Goal: Task Accomplishment & Management: Use online tool/utility

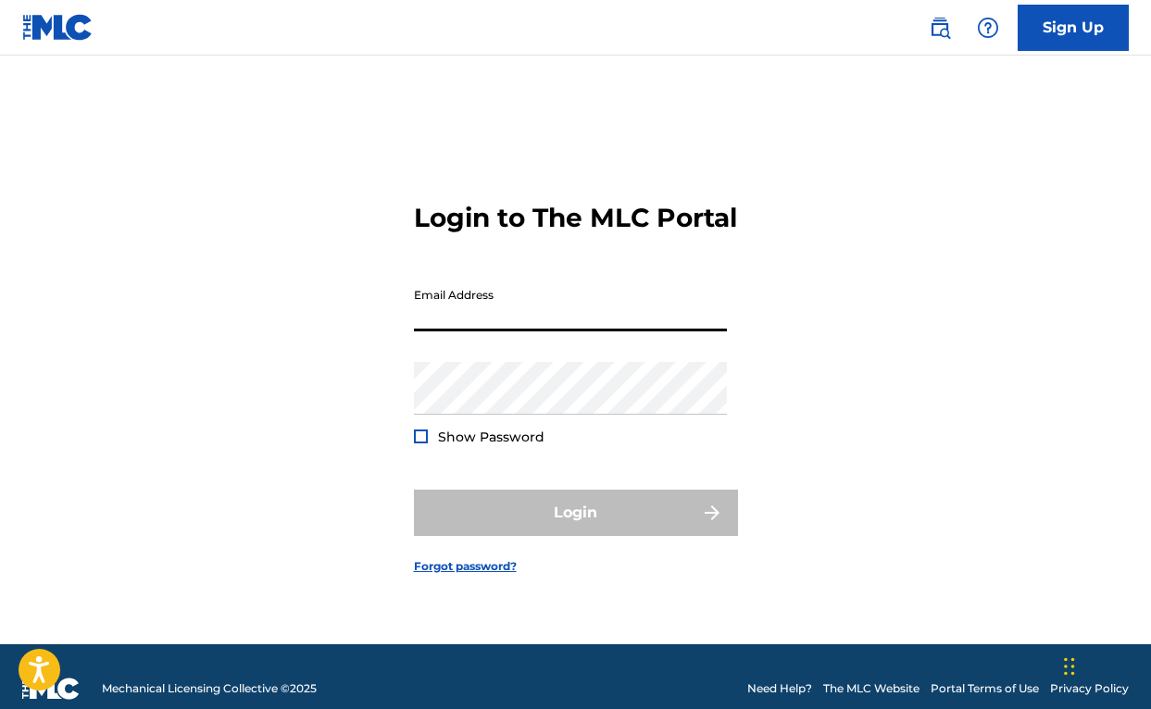
type input "[EMAIL_ADDRESS][DOMAIN_NAME]"
click at [575, 529] on button "Login" at bounding box center [576, 513] width 324 height 46
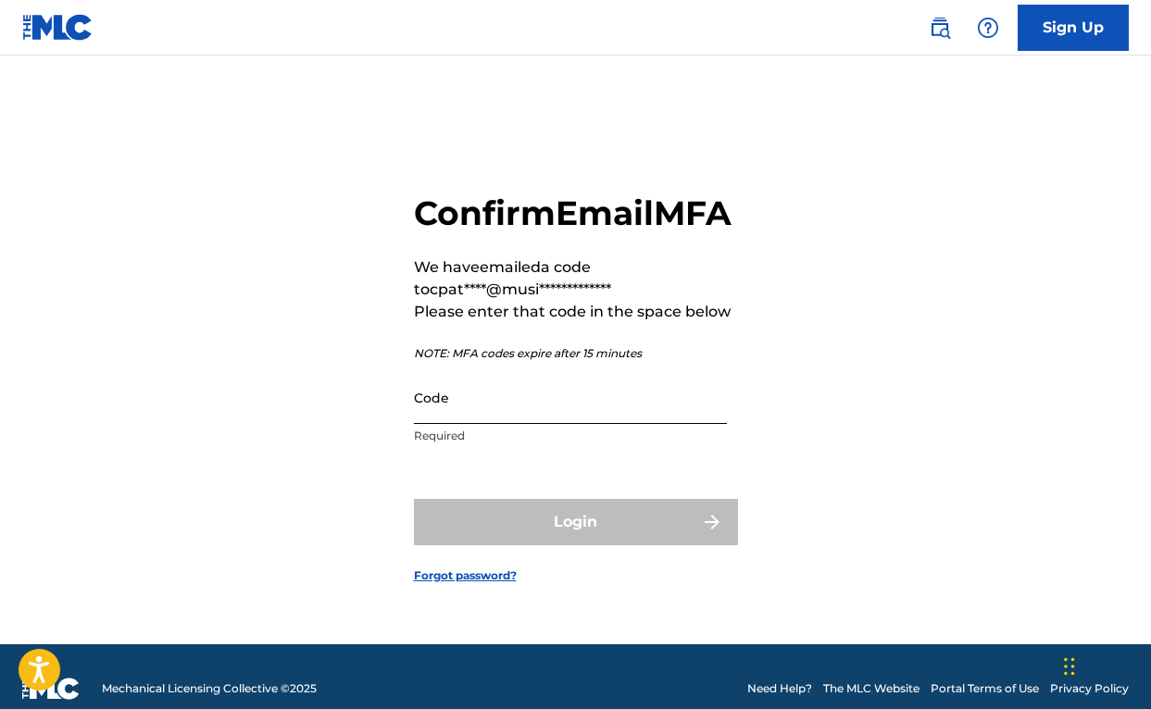
click at [524, 421] on input "Code" at bounding box center [570, 397] width 313 height 53
paste input "333545"
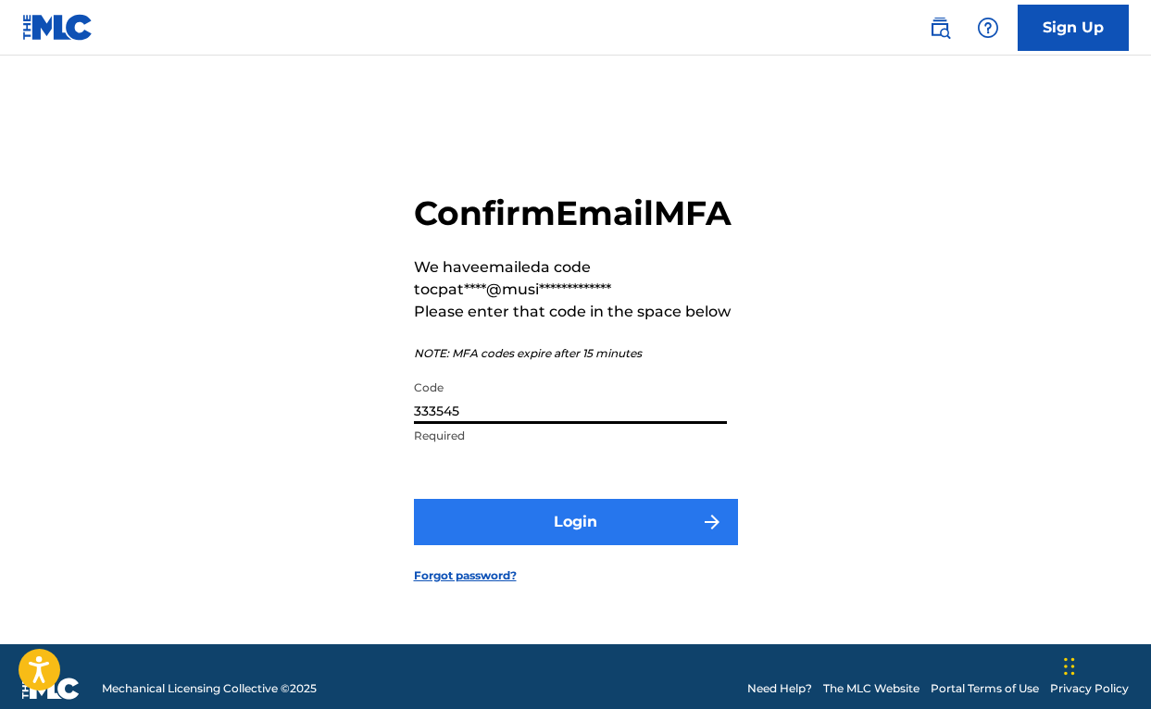
type input "333545"
click at [549, 534] on button "Login" at bounding box center [576, 522] width 324 height 46
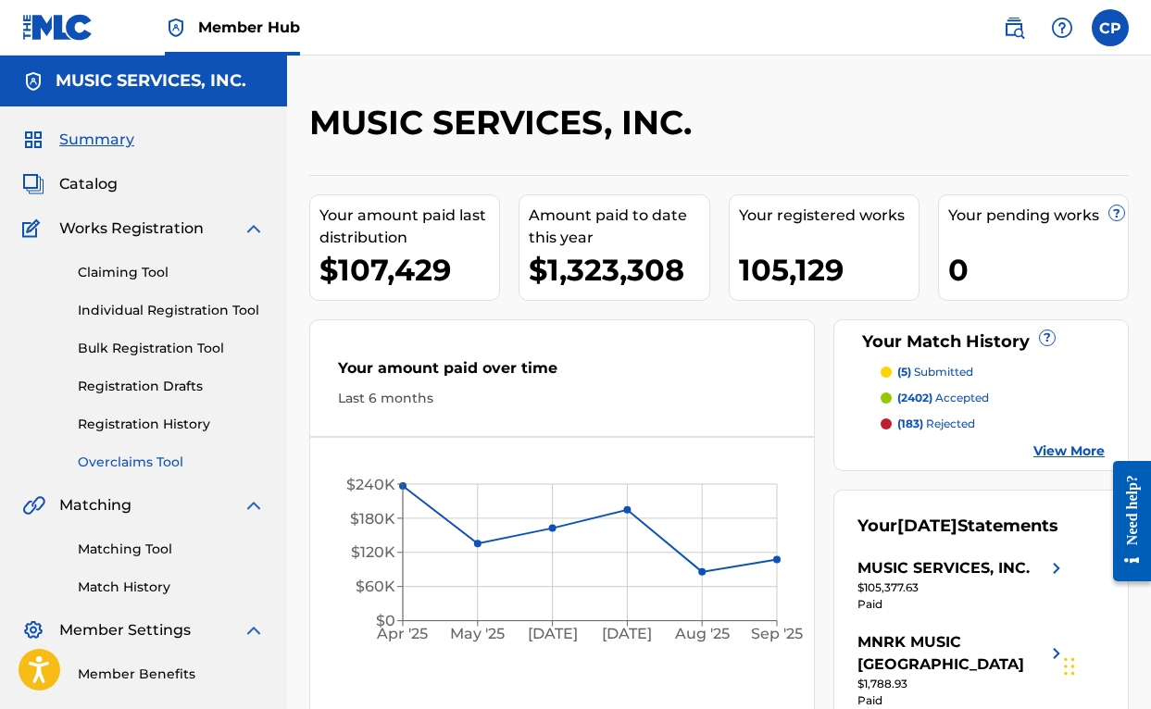
click at [148, 464] on link "Overclaims Tool" at bounding box center [171, 462] width 187 height 19
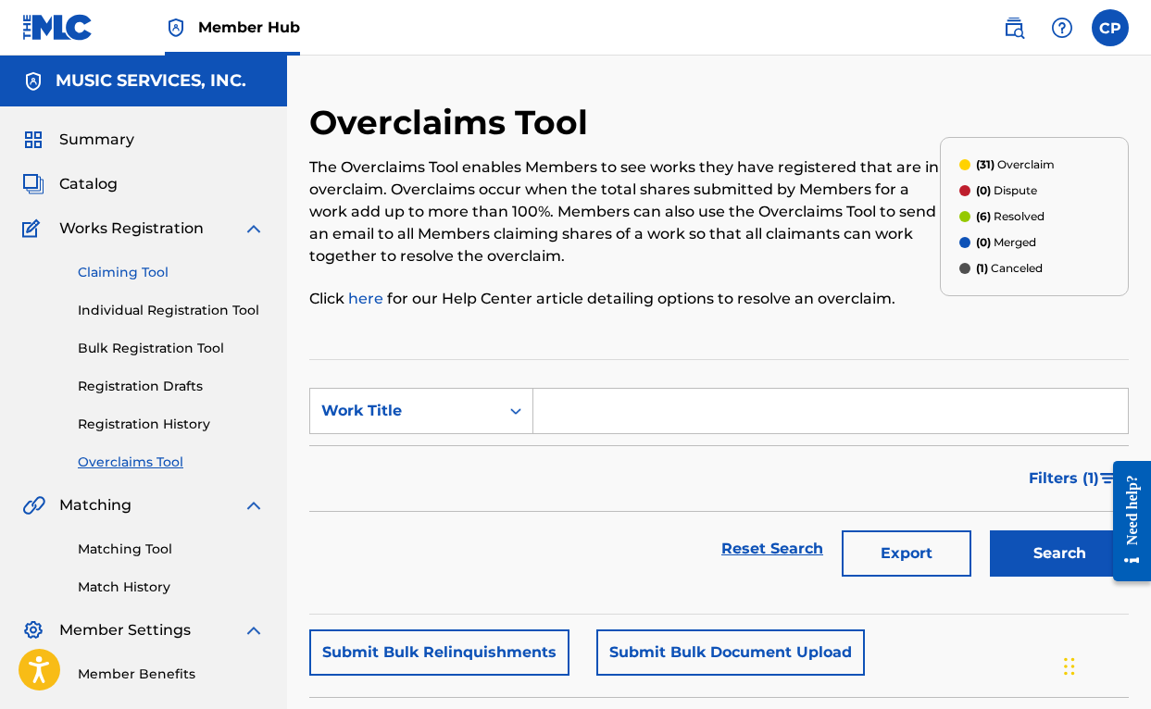
click at [135, 273] on link "Claiming Tool" at bounding box center [171, 272] width 187 height 19
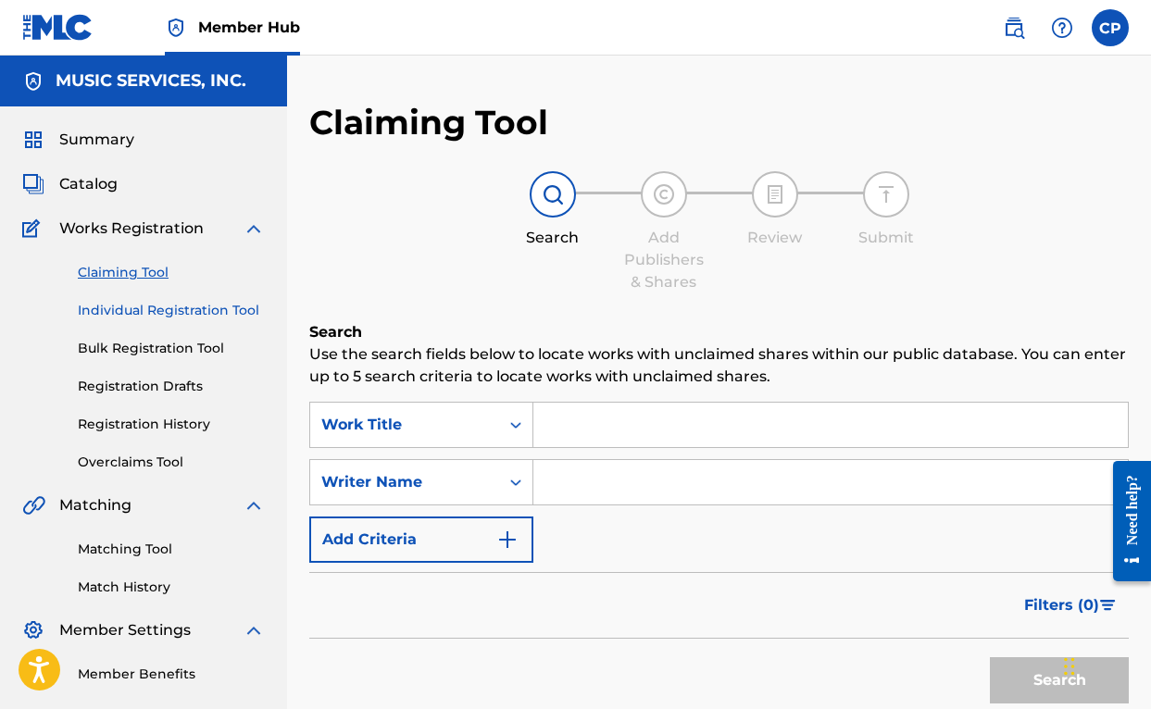
click at [135, 309] on link "Individual Registration Tool" at bounding box center [171, 310] width 187 height 19
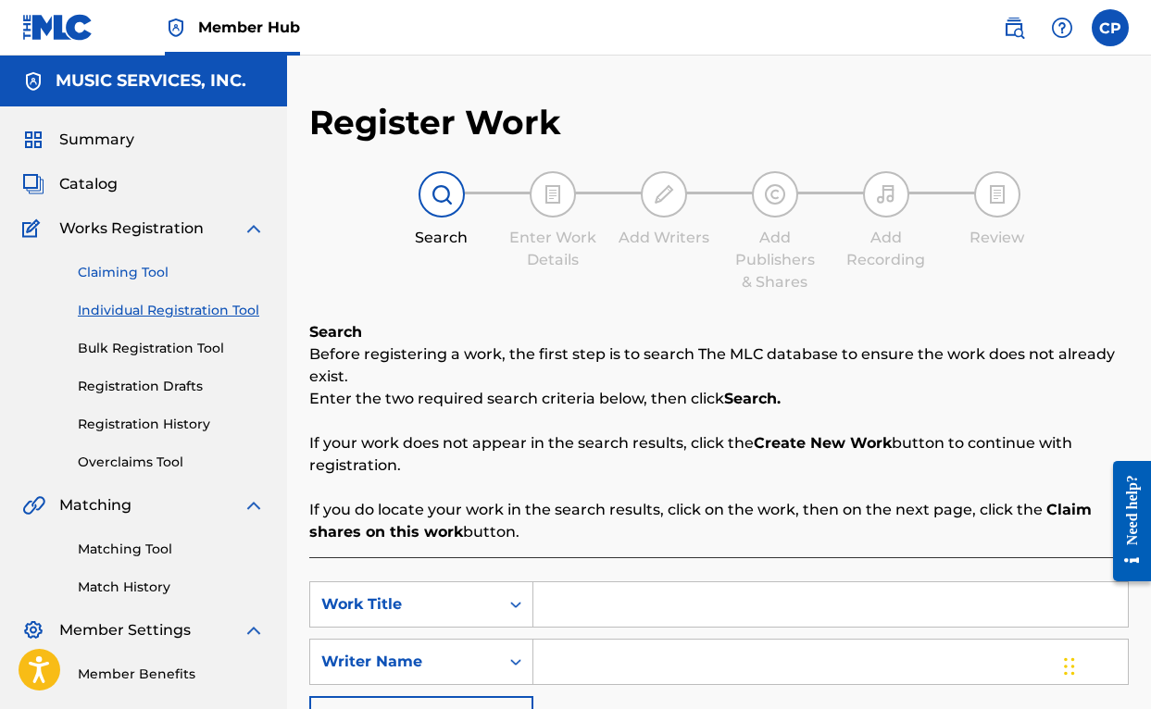
click at [130, 266] on link "Claiming Tool" at bounding box center [171, 272] width 187 height 19
